Goal: Check status: Check status

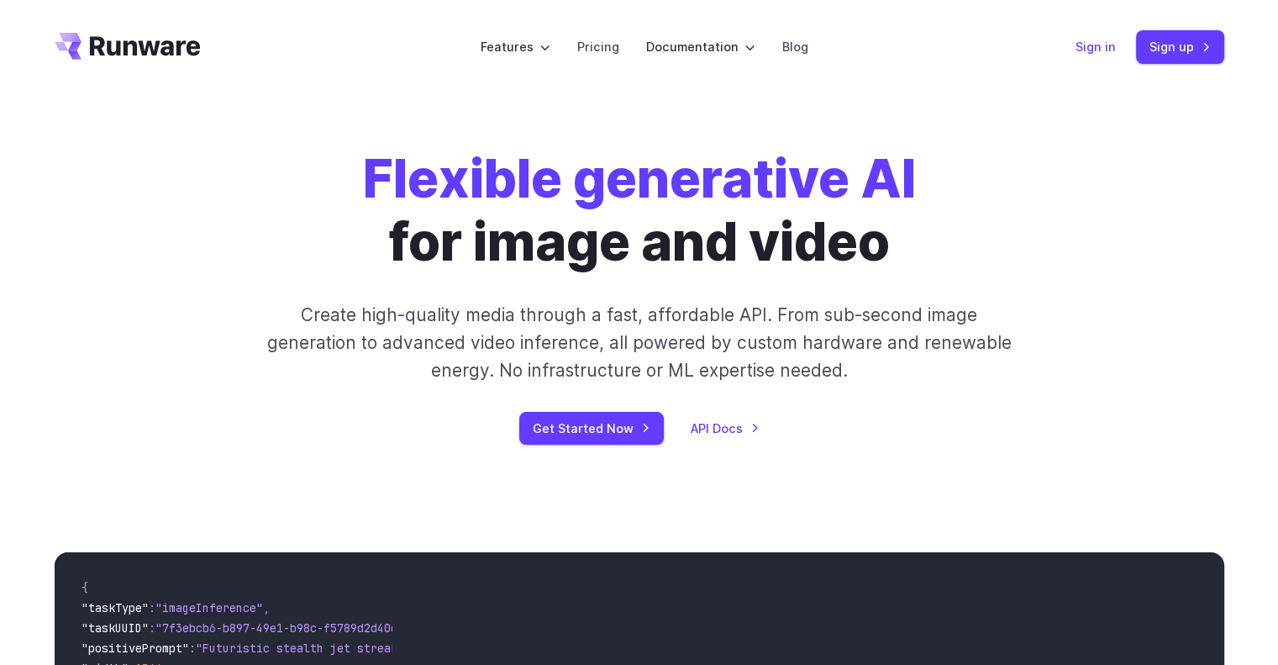
click at [1082, 50] on link "Sign in" at bounding box center [1095, 46] width 40 height 19
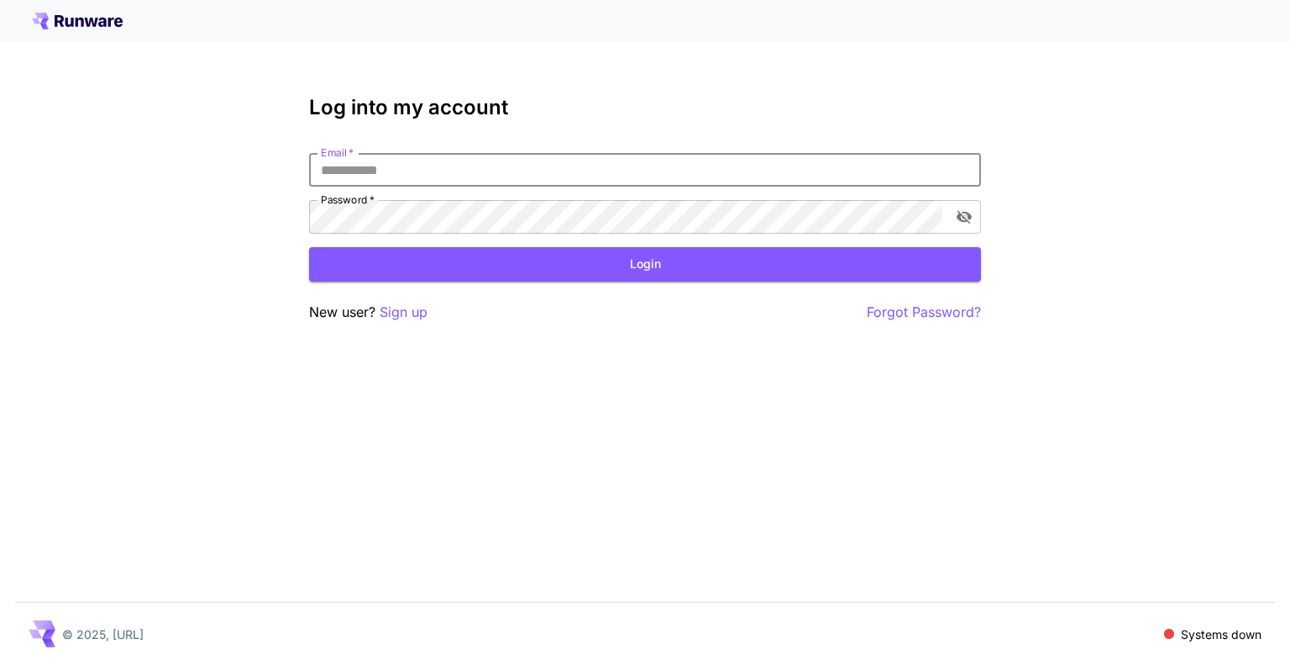
click at [436, 178] on input "Email   *" at bounding box center [645, 170] width 672 height 34
type input "**********"
click at [575, 260] on button "Login" at bounding box center [645, 264] width 672 height 34
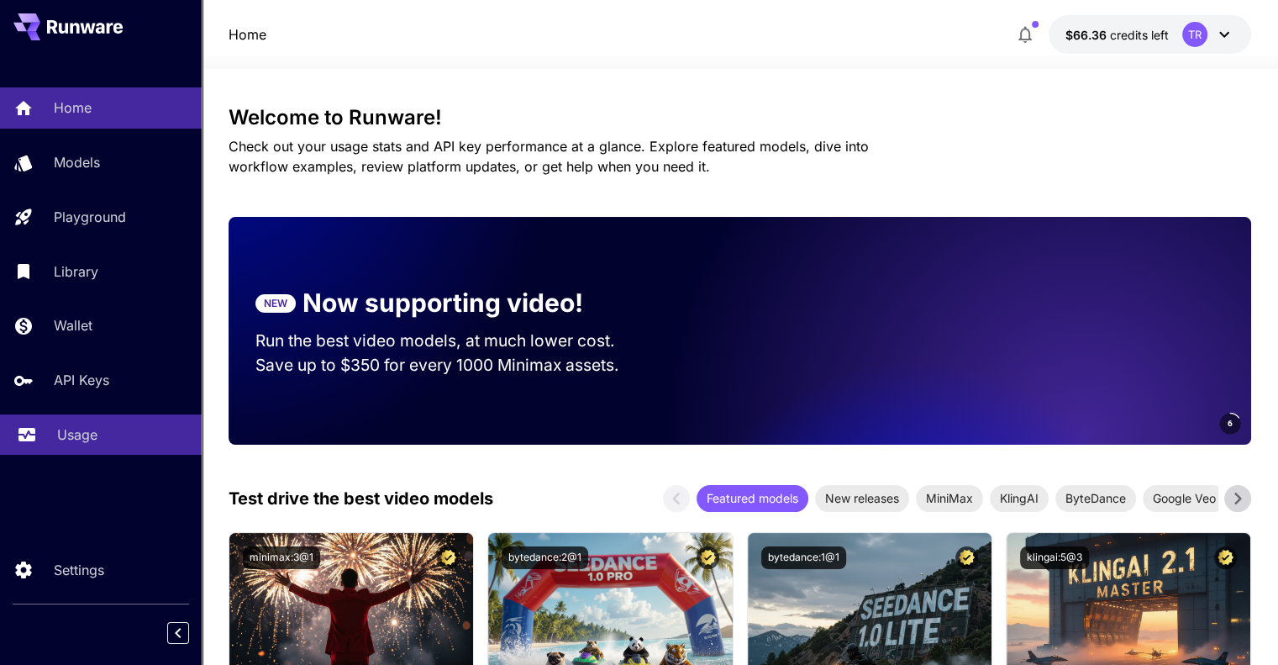
click at [104, 442] on div "Usage" at bounding box center [122, 434] width 131 height 20
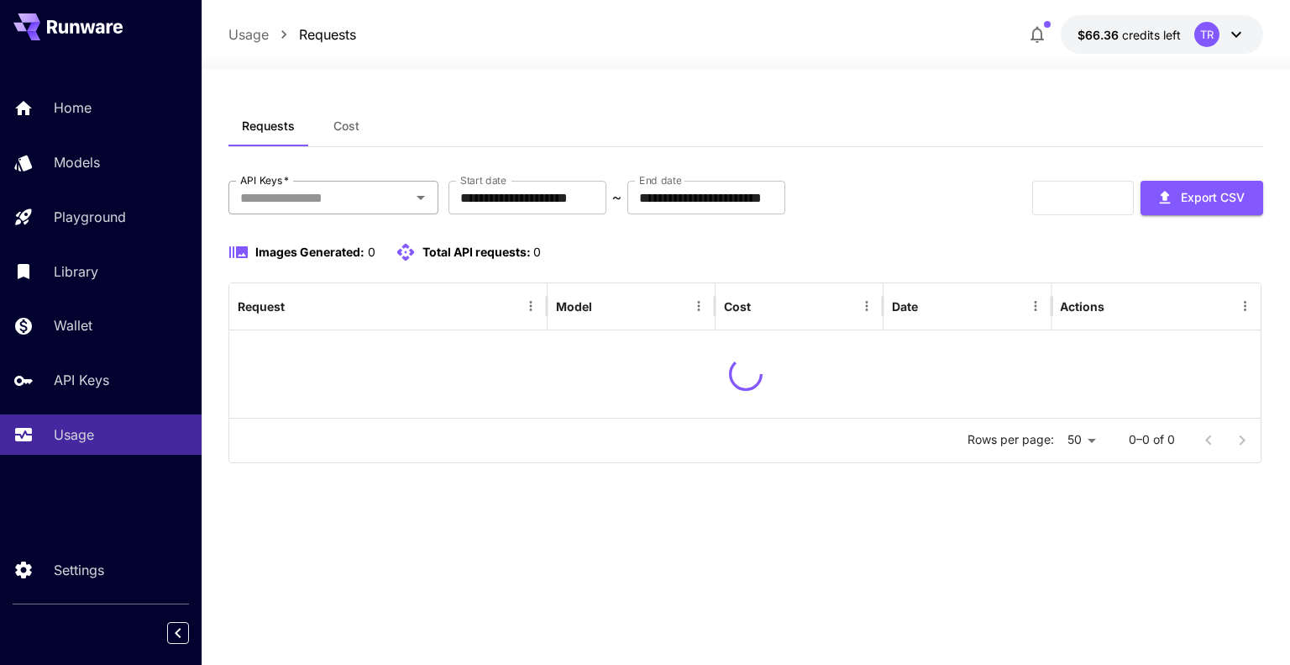
click at [413, 208] on div at bounding box center [420, 198] width 22 height 24
click at [419, 191] on icon "Open" at bounding box center [421, 197] width 20 height 20
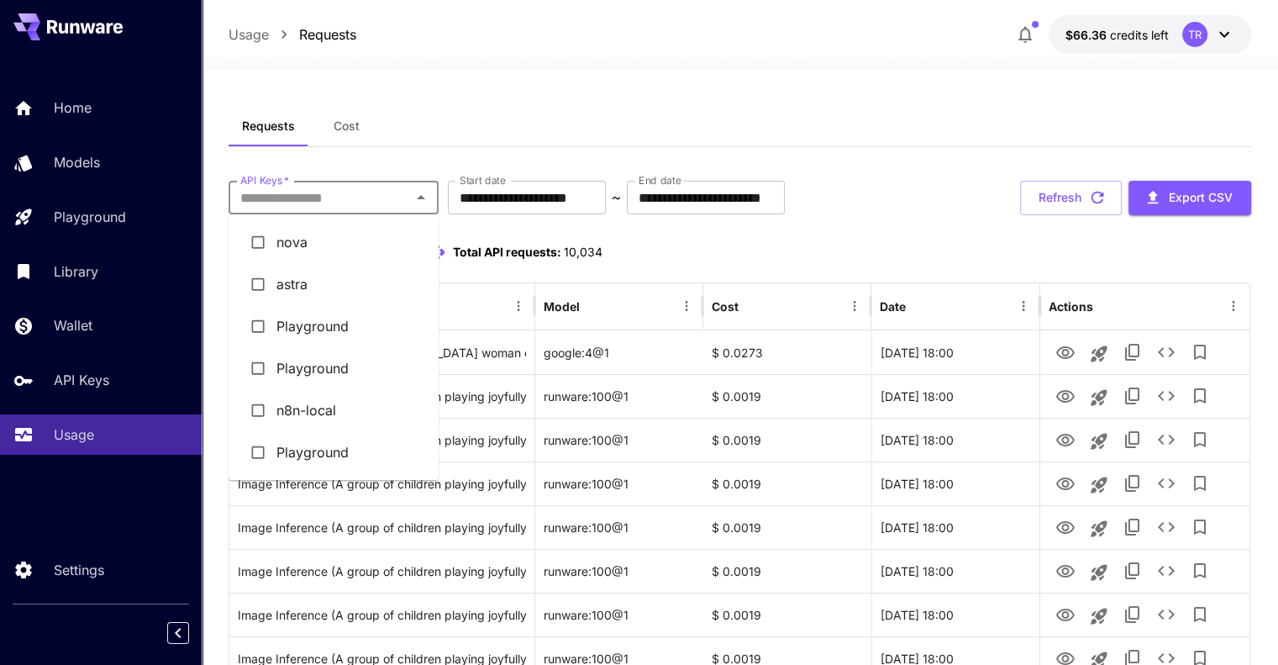
click at [318, 295] on li "astra" at bounding box center [334, 284] width 210 height 42
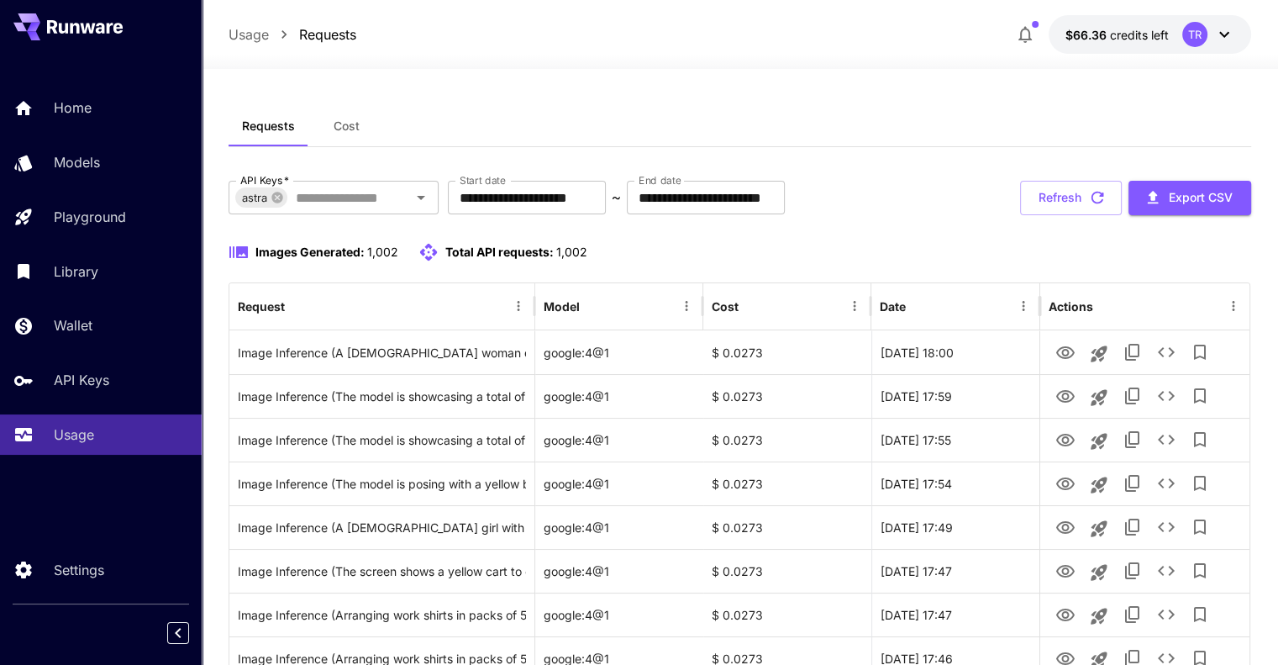
click at [735, 59] on div at bounding box center [740, 59] width 1076 height 20
click at [421, 203] on icon "Open" at bounding box center [421, 197] width 20 height 20
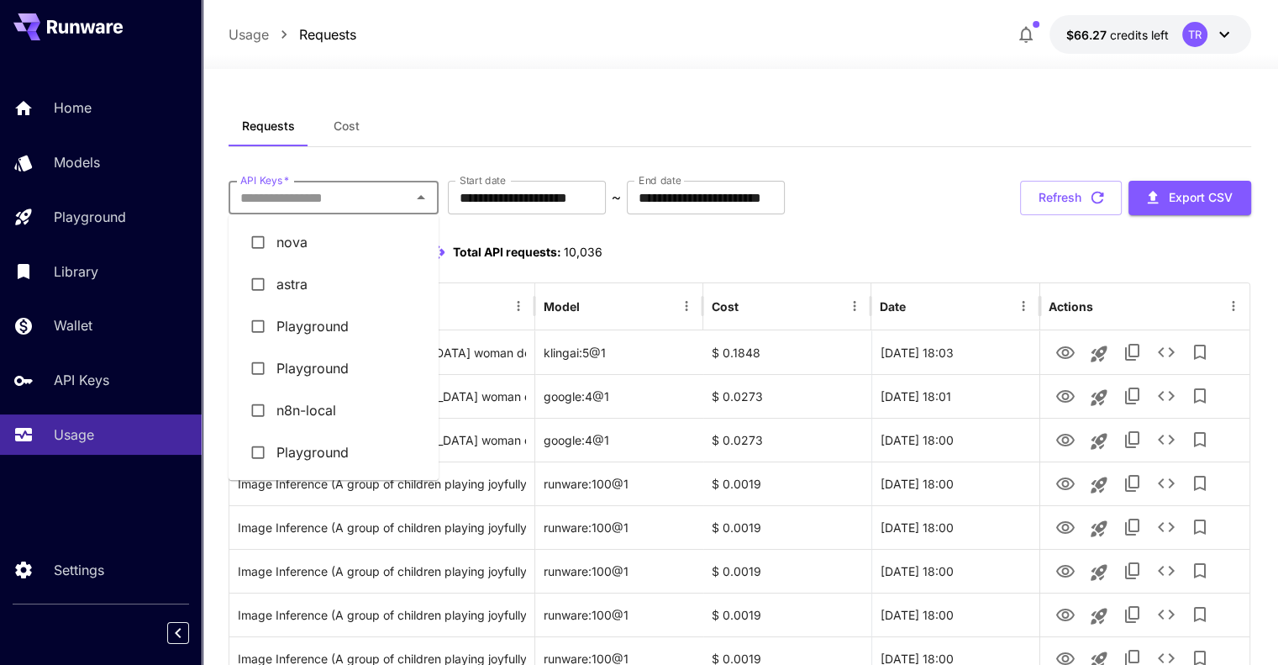
click at [311, 276] on li "astra" at bounding box center [334, 284] width 210 height 42
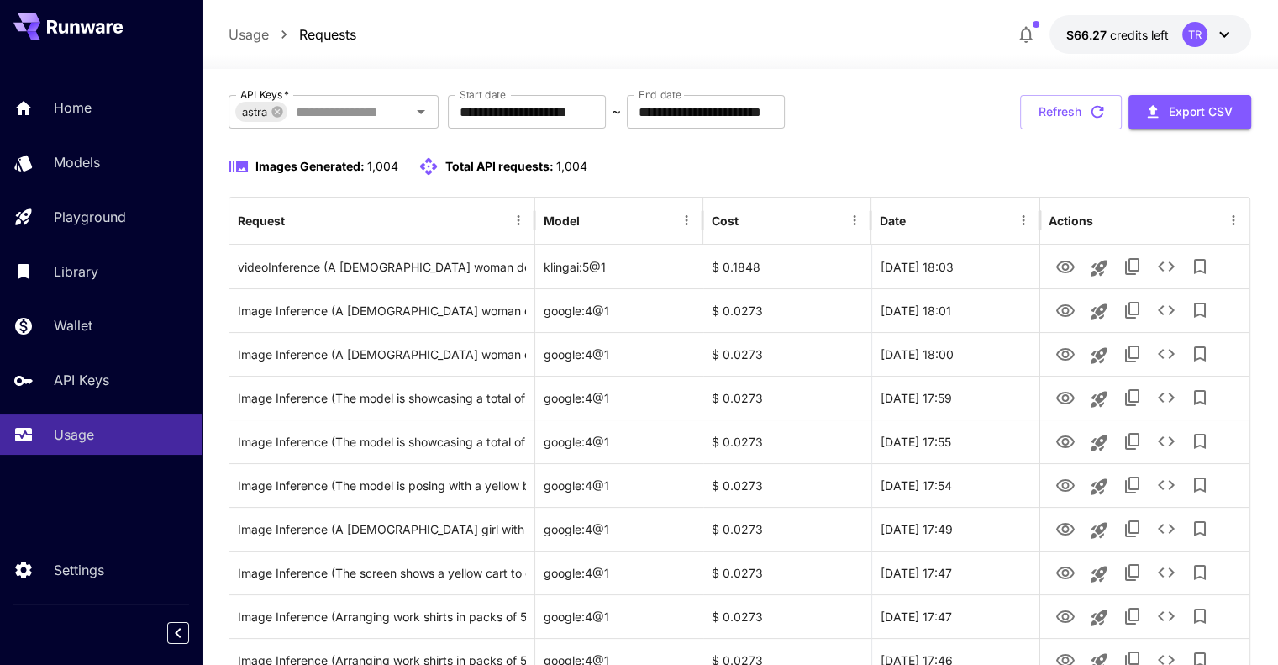
scroll to position [84, 0]
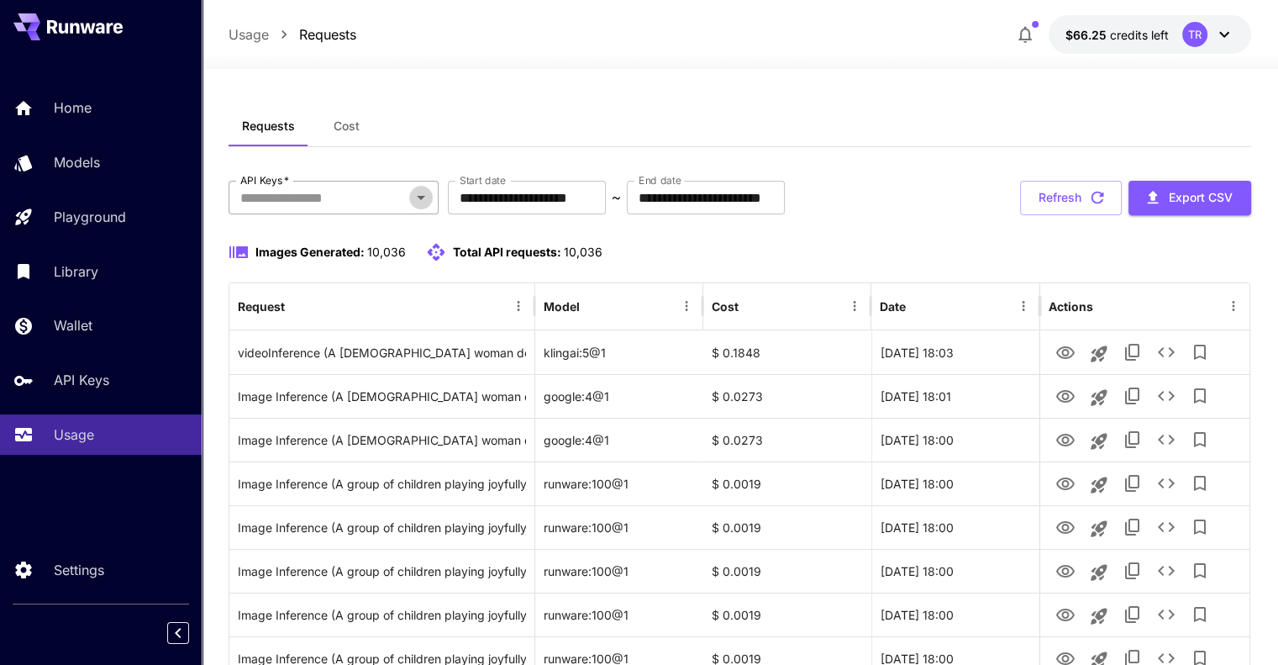
click at [428, 197] on icon "Open" at bounding box center [421, 197] width 20 height 20
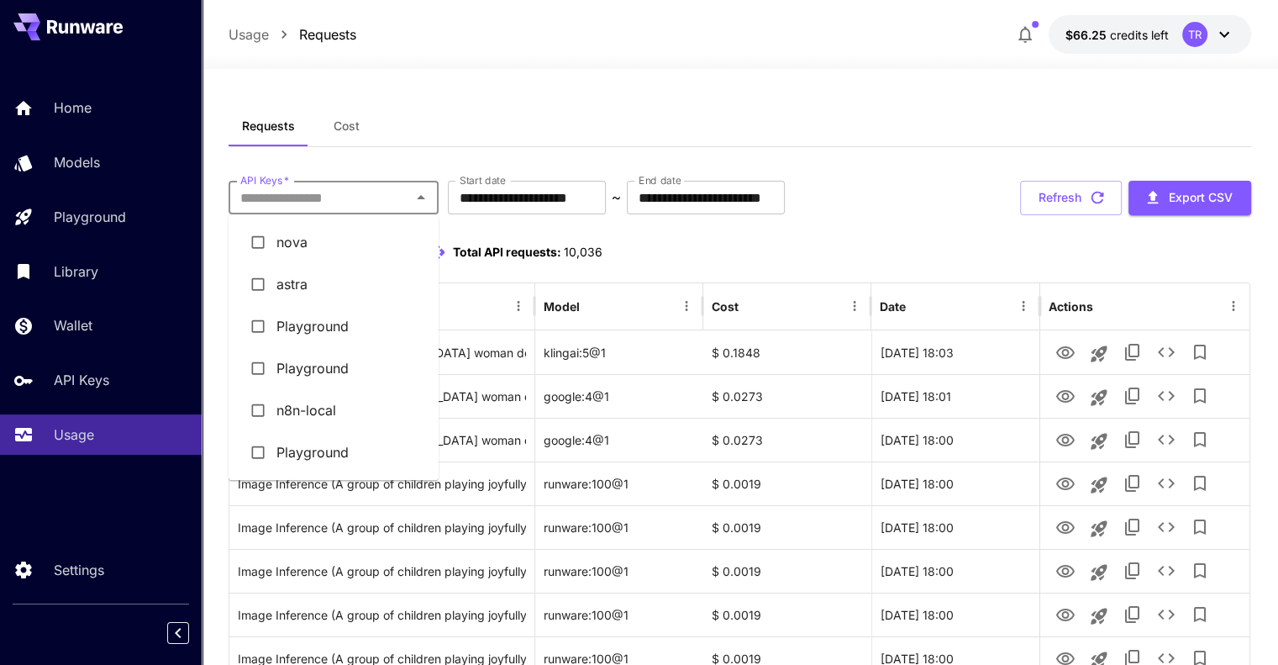
click at [289, 281] on li "astra" at bounding box center [334, 284] width 210 height 42
click at [368, 194] on input "API Keys   *" at bounding box center [320, 198] width 172 height 24
click at [306, 281] on li "astra" at bounding box center [334, 284] width 210 height 42
